Goal: Information Seeking & Learning: Learn about a topic

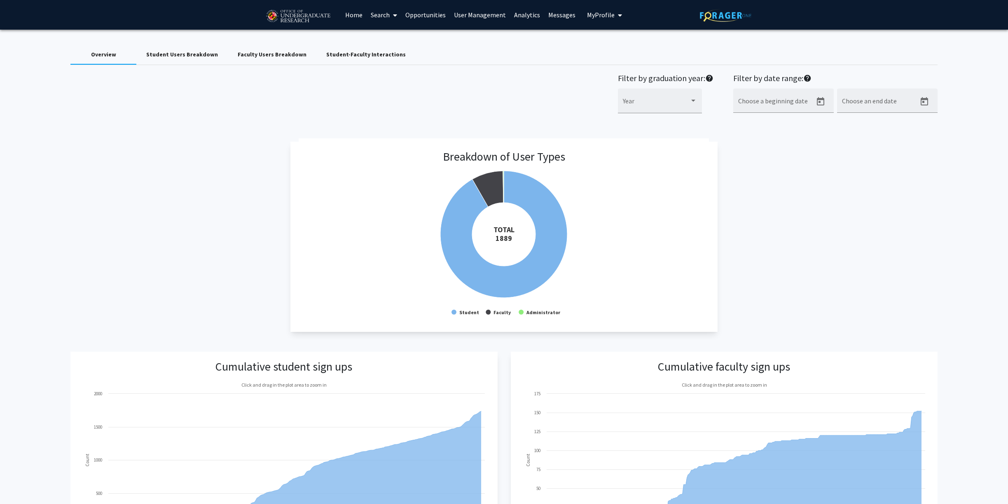
click at [284, 17] on img at bounding box center [298, 16] width 70 height 21
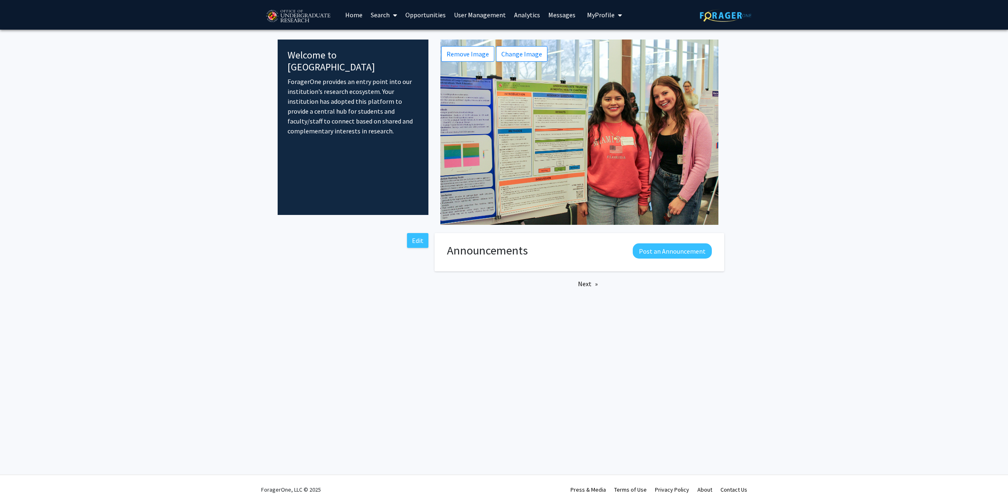
click at [373, 20] on link "Search" at bounding box center [384, 14] width 35 height 29
click at [384, 37] on span "Faculty/Staff" at bounding box center [397, 38] width 61 height 16
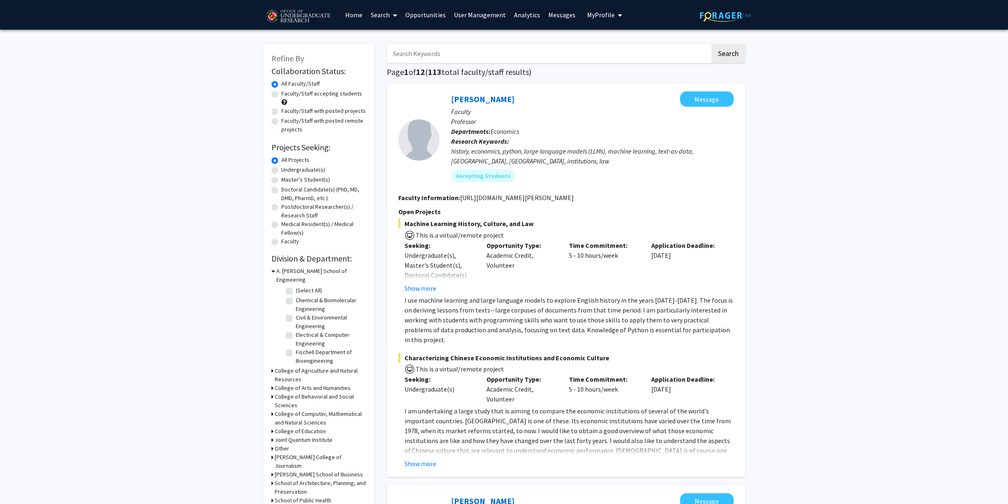
click at [439, 61] on input "Search Keywords" at bounding box center [548, 53] width 323 height 19
type input "Business"
click at [711, 44] on button "Search" at bounding box center [728, 53] width 34 height 19
